Goal: Transaction & Acquisition: Purchase product/service

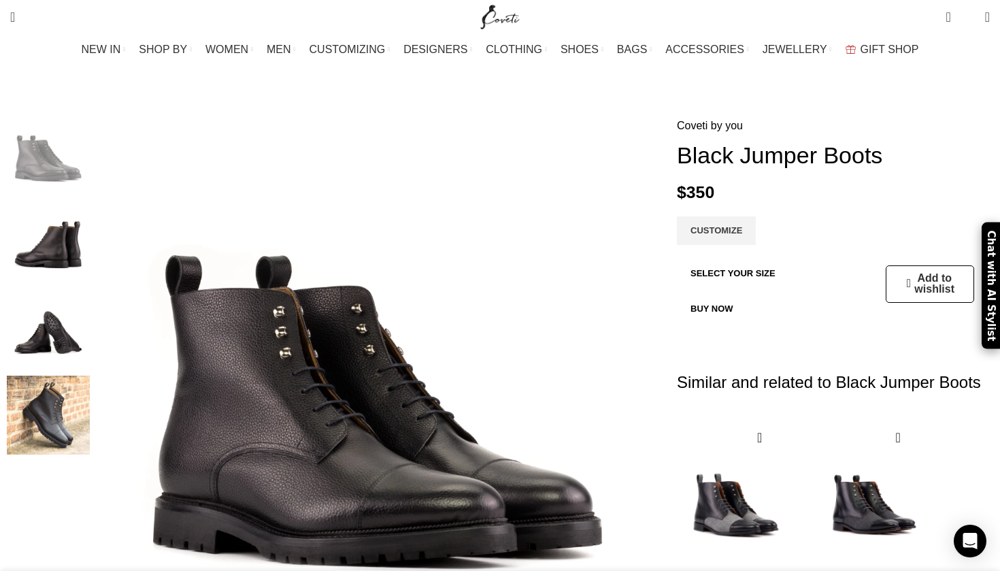
click at [90, 386] on img "4 / 4" at bounding box center [48, 416] width 83 height 80
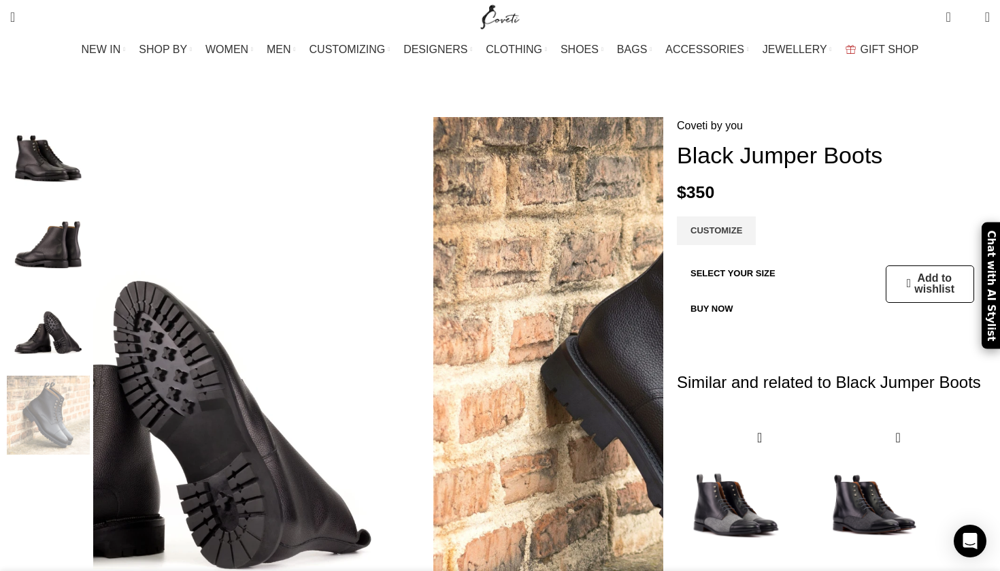
click at [90, 315] on img "3 / 4" at bounding box center [48, 329] width 83 height 80
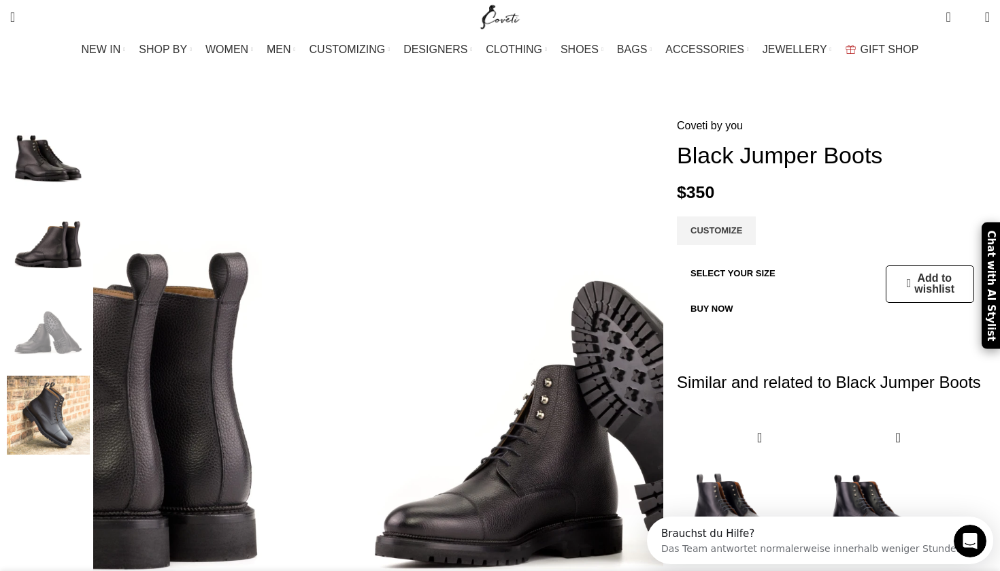
click at [90, 150] on img "1 / 4" at bounding box center [48, 157] width 83 height 80
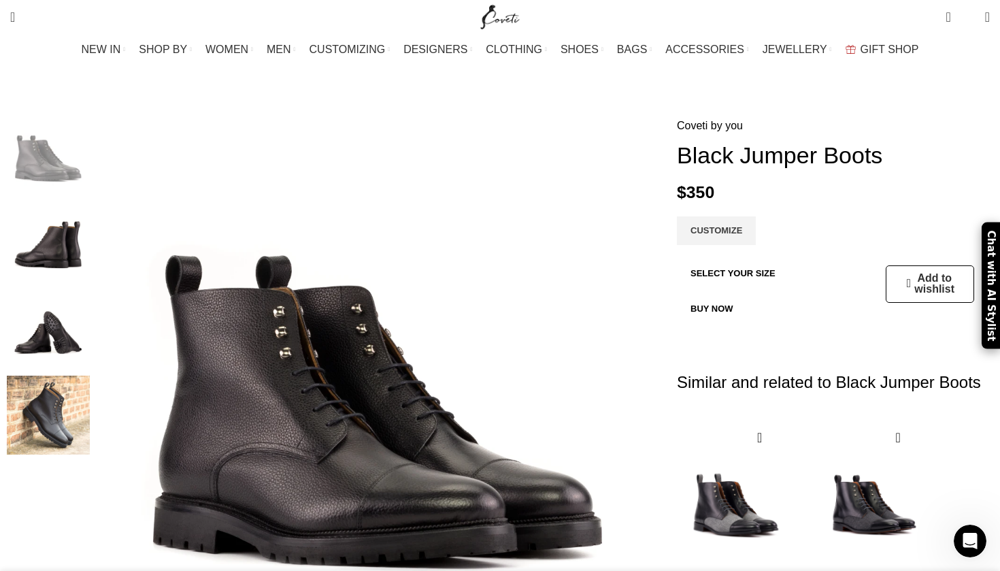
click at [90, 435] on img "4 / 4" at bounding box center [48, 416] width 83 height 80
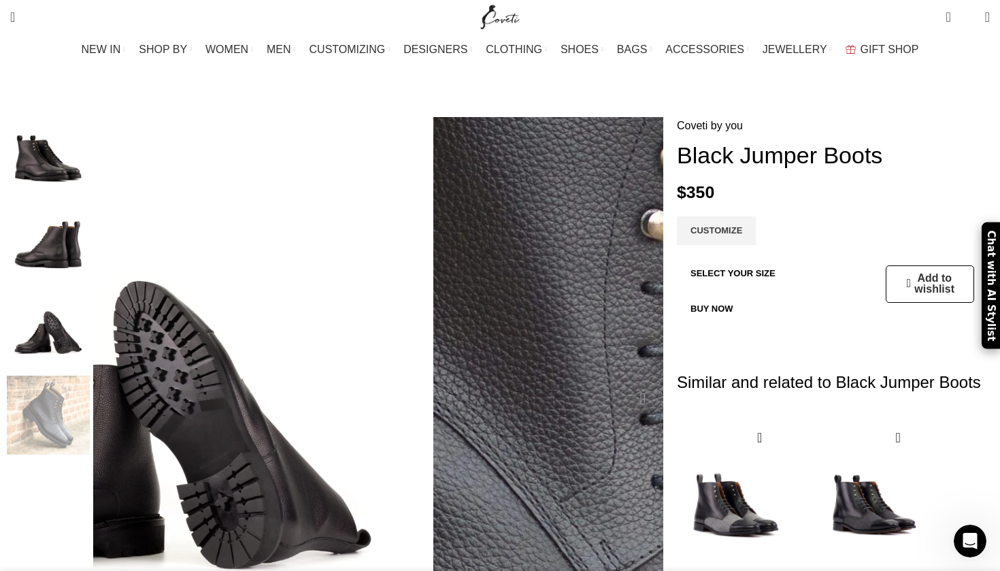
click at [453, 312] on img "4 / 4" at bounding box center [523, 391] width 1742 height 1742
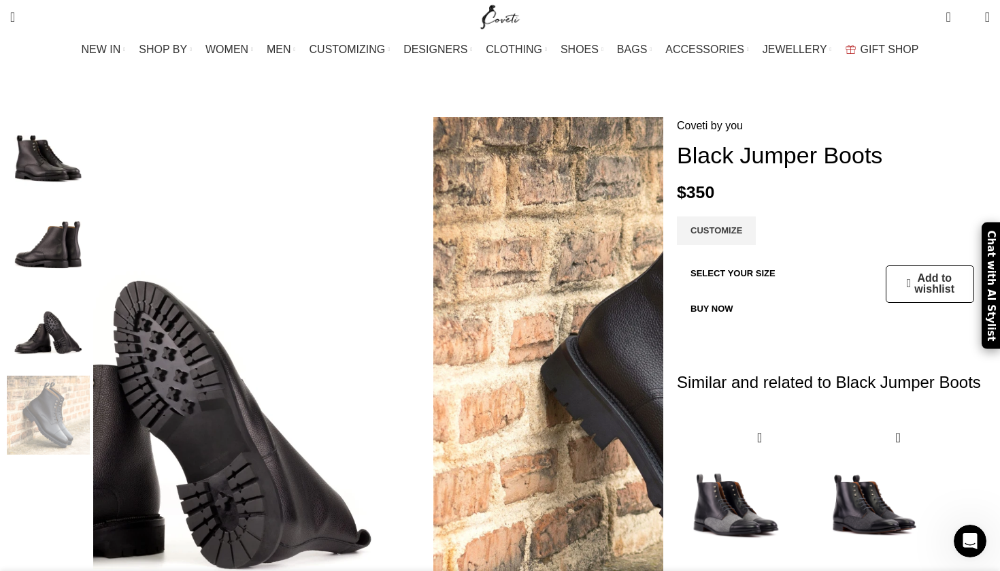
scroll to position [0, 430]
click at [90, 163] on img "1 / 4" at bounding box center [48, 157] width 83 height 80
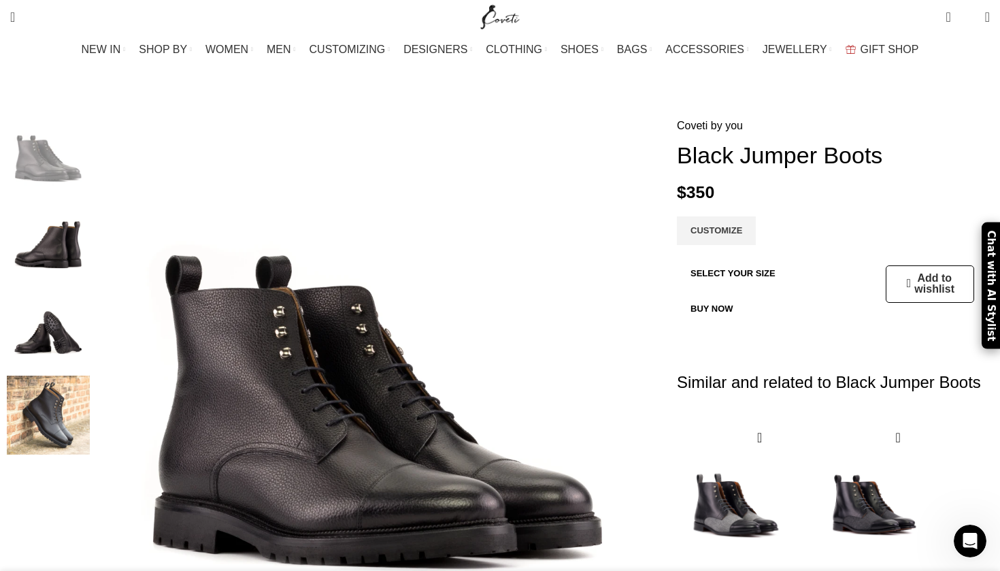
click at [90, 205] on img "2 / 4" at bounding box center [48, 243] width 83 height 80
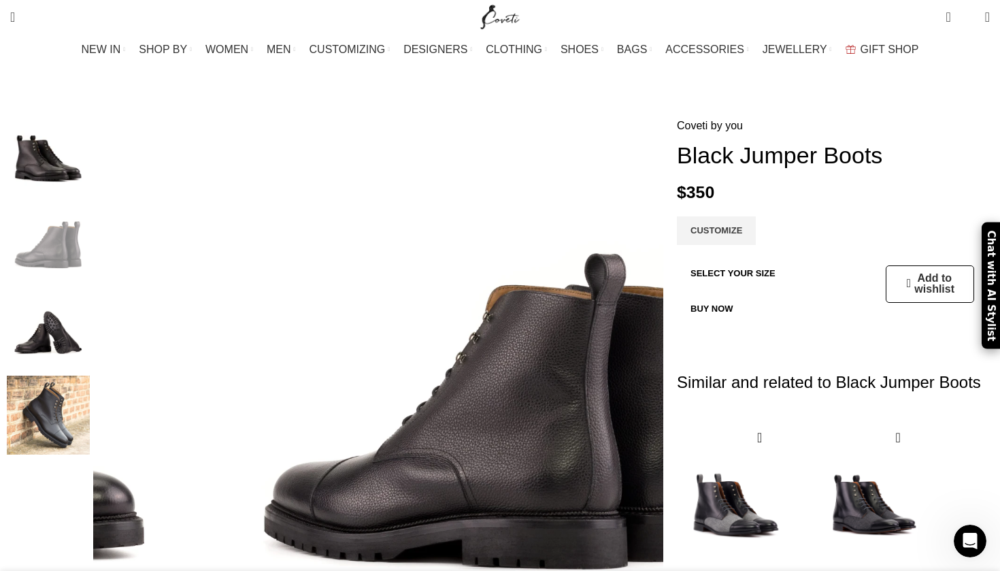
click at [90, 259] on img "2 / 4" at bounding box center [48, 243] width 83 height 80
click at [90, 301] on img "3 / 4" at bounding box center [48, 329] width 83 height 80
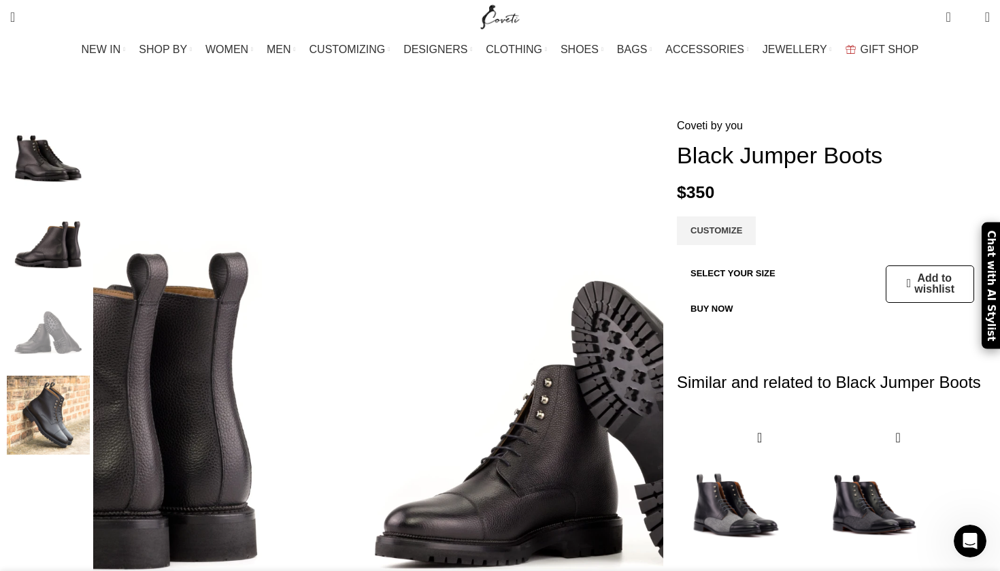
click at [90, 376] on img "4 / 4" at bounding box center [48, 416] width 83 height 80
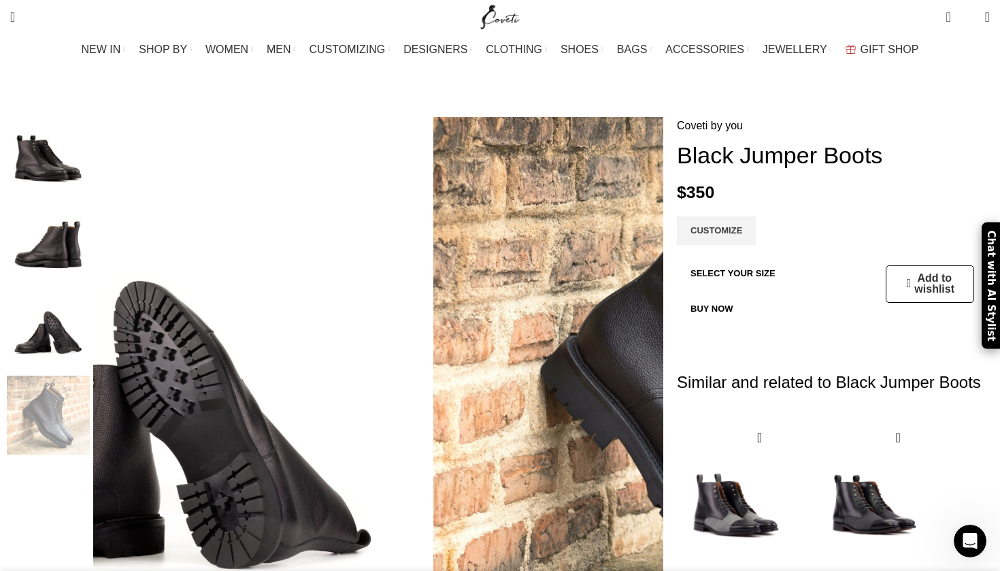
scroll to position [0, 573]
click at [683, 216] on link "CUSTOMIZE" at bounding box center [716, 230] width 79 height 29
